Goal: Obtain resource: Download file/media

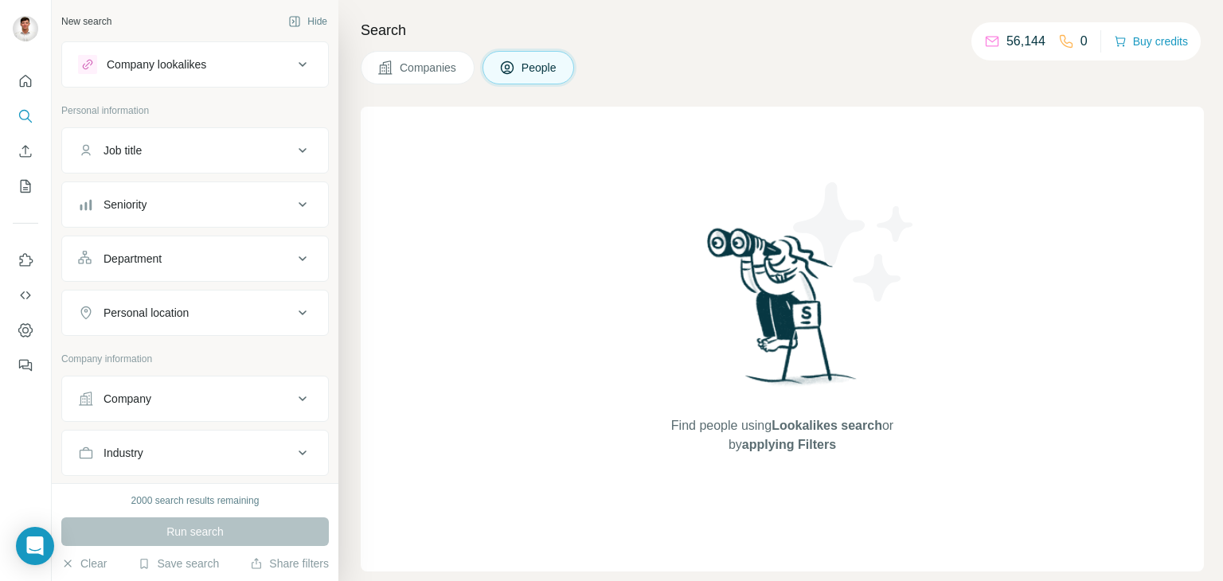
scroll to position [418, 0]
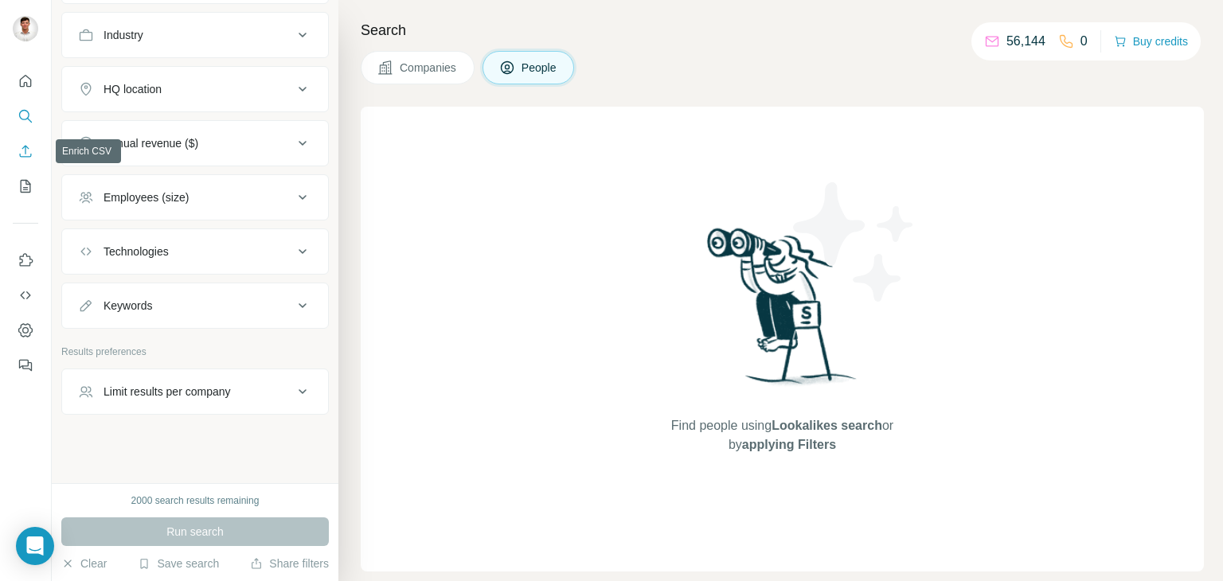
click at [31, 158] on icon "Enrich CSV" at bounding box center [26, 151] width 16 height 16
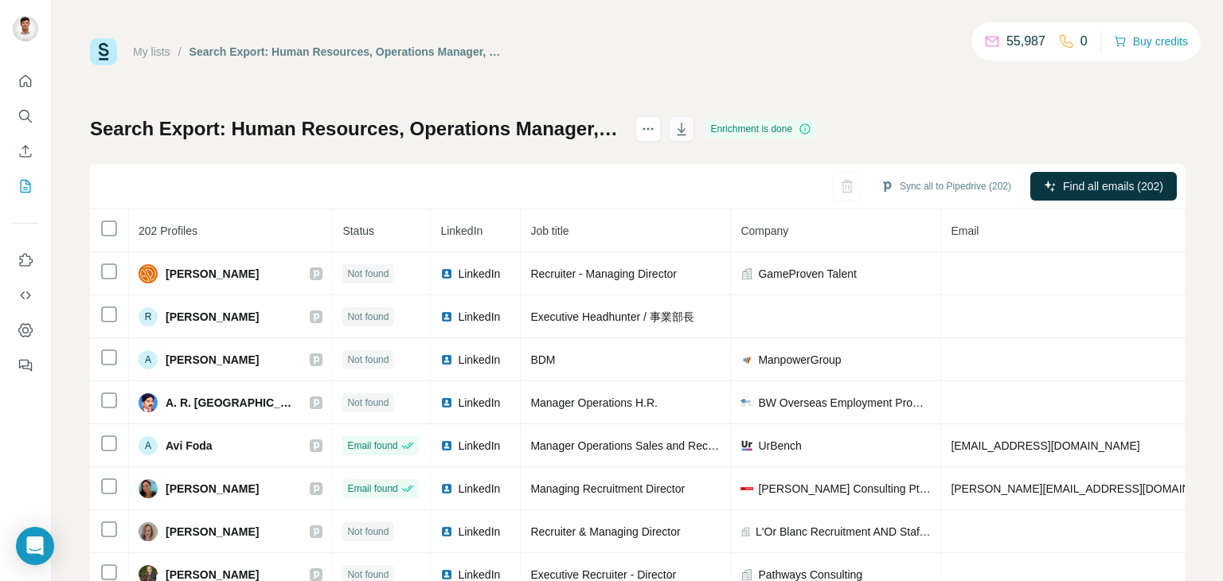
click at [694, 131] on button "button" at bounding box center [681, 128] width 25 height 25
click at [82, 553] on p "Error: Too many download requests..." at bounding box center [138, 542] width 178 height 32
click at [74, 540] on p "Error: Too many download requests..." at bounding box center [138, 542] width 178 height 32
click at [68, 536] on p "Error: Too many download requests..." at bounding box center [138, 542] width 178 height 32
click at [262, 552] on button "Close" at bounding box center [261, 542] width 51 height 29
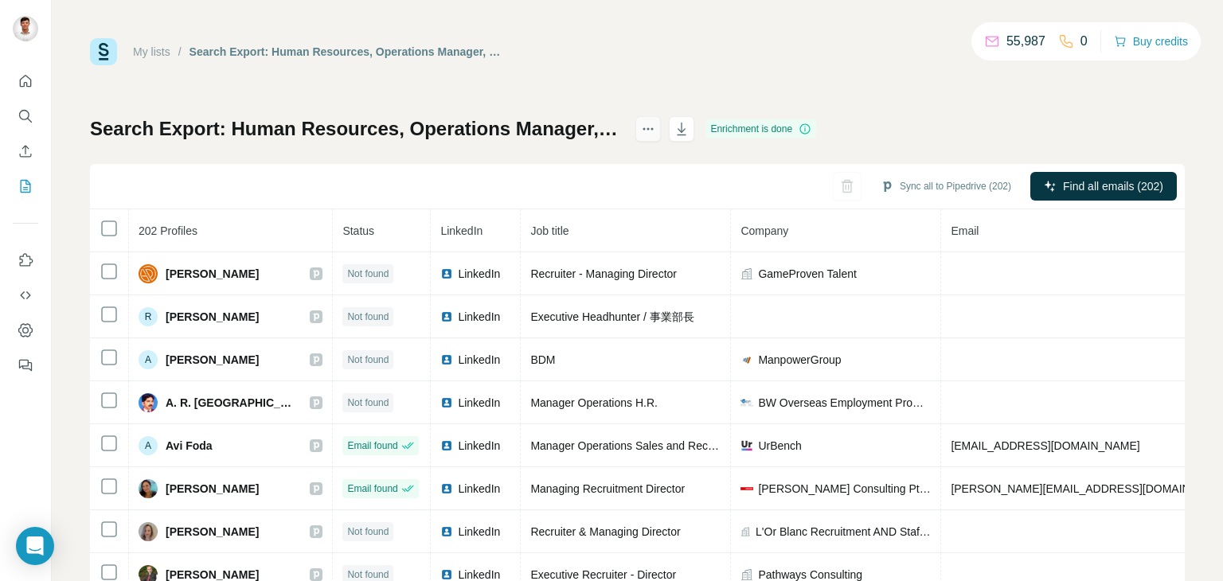
click at [656, 133] on icon "actions" at bounding box center [648, 129] width 16 height 16
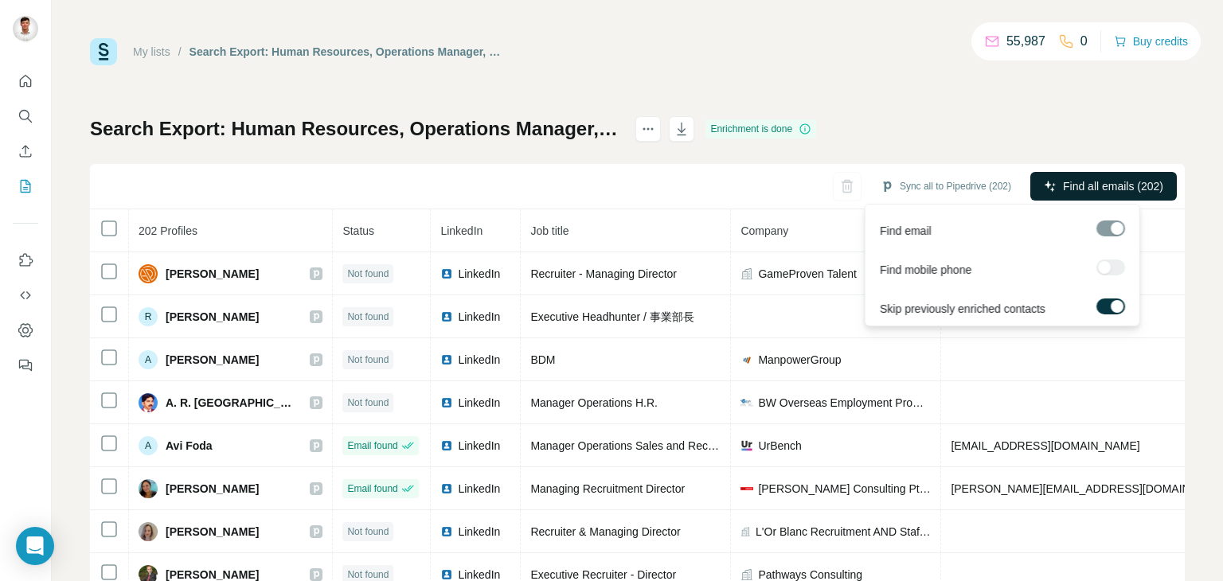
click at [1111, 185] on span "Find all emails (202)" at bounding box center [1113, 186] width 100 height 16
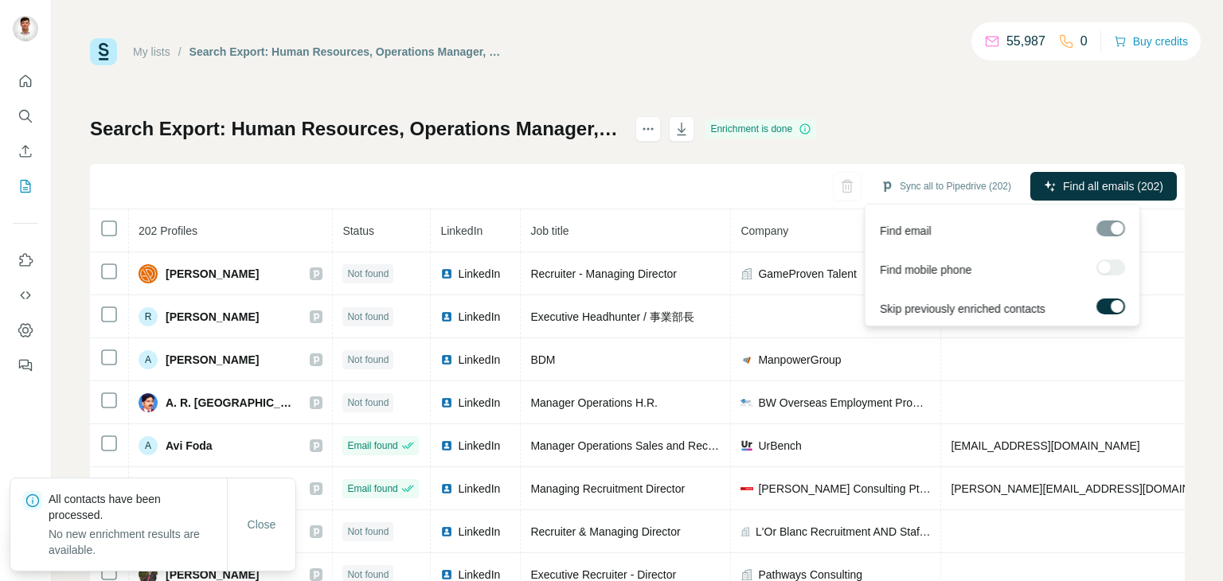
click at [1114, 183] on span "Find all emails (202)" at bounding box center [1113, 186] width 100 height 16
click at [779, 128] on div "Search Export: Human Resources, Operations Manager, Managing Director, Head of …" at bounding box center [453, 128] width 726 height 25
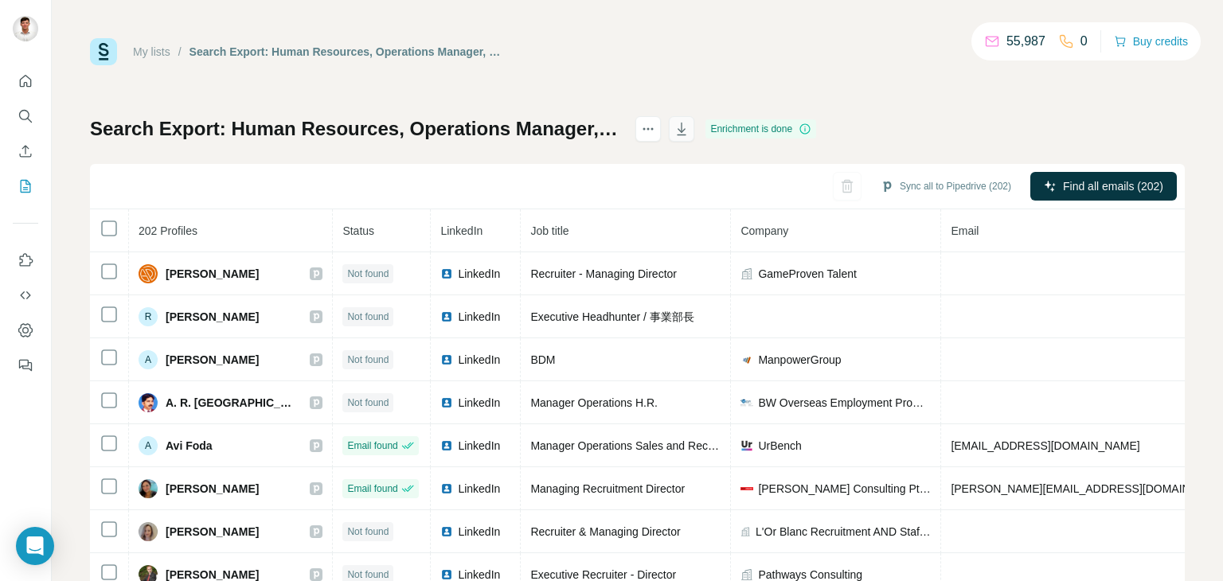
click at [689, 123] on icon "button" at bounding box center [682, 129] width 16 height 16
